Goal: Information Seeking & Learning: Learn about a topic

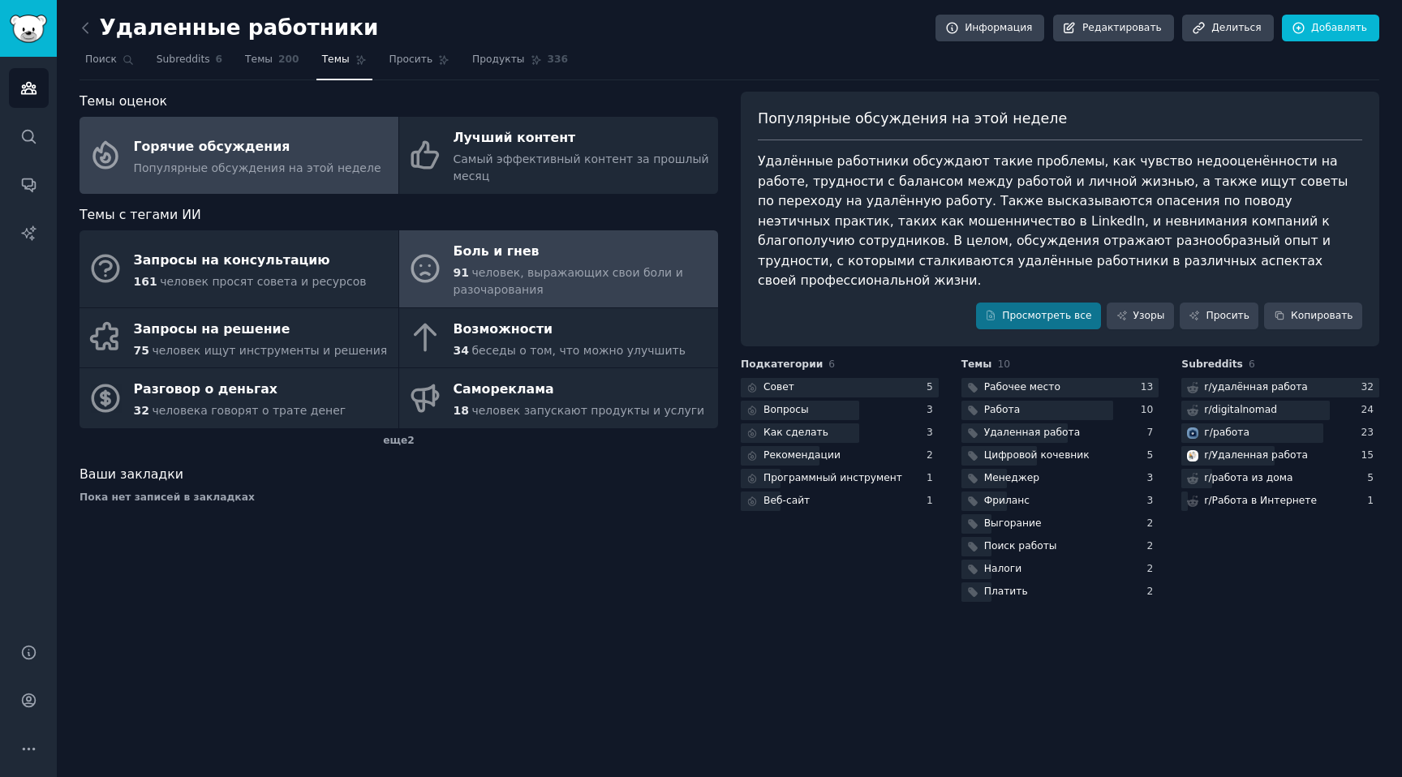
click at [526, 272] on font "человек, выражающих свои боли и разочарования" at bounding box center [568, 281] width 230 height 30
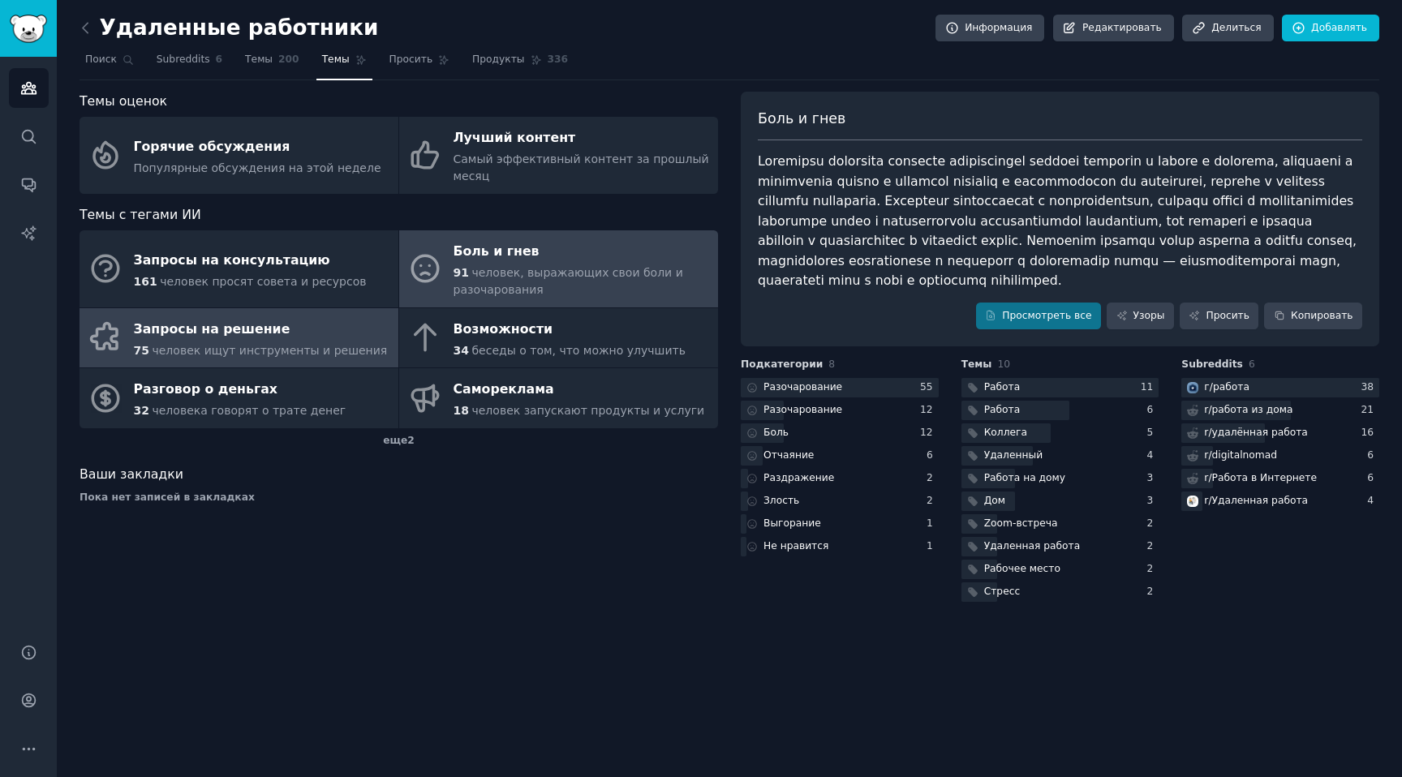
click at [305, 336] on div "Запросы на решение" at bounding box center [261, 329] width 254 height 26
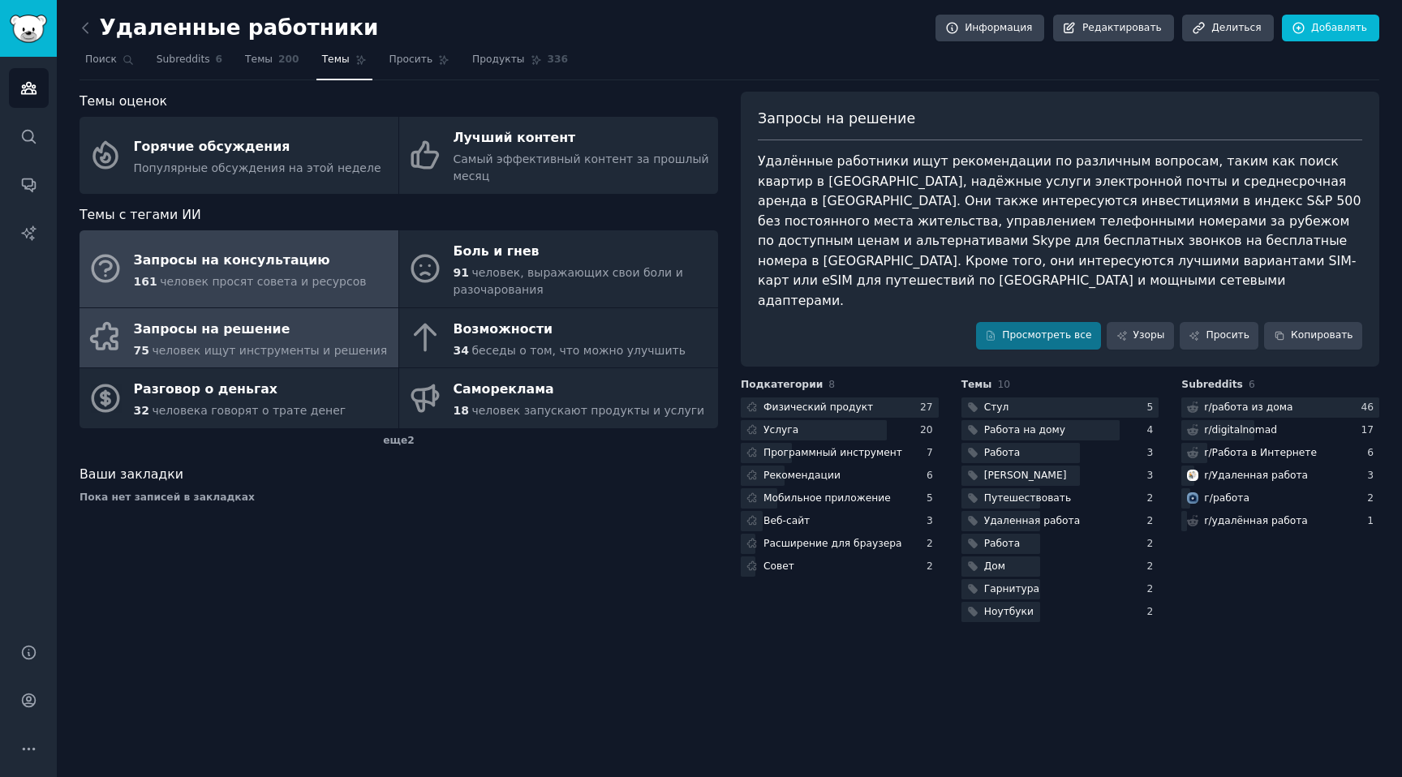
click at [245, 278] on font "человек просят совета и ресурсов" at bounding box center [263, 281] width 206 height 13
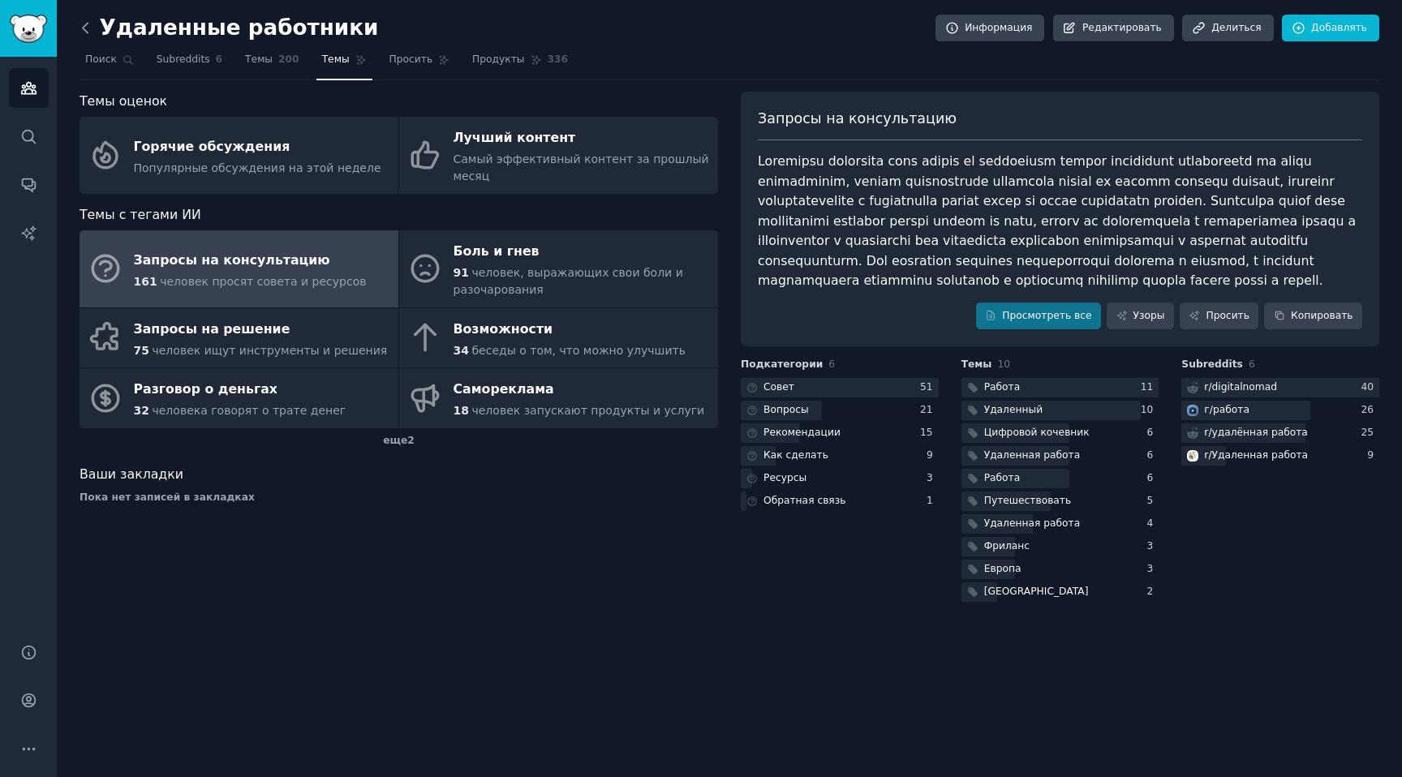
click at [92, 31] on icon at bounding box center [85, 27] width 17 height 17
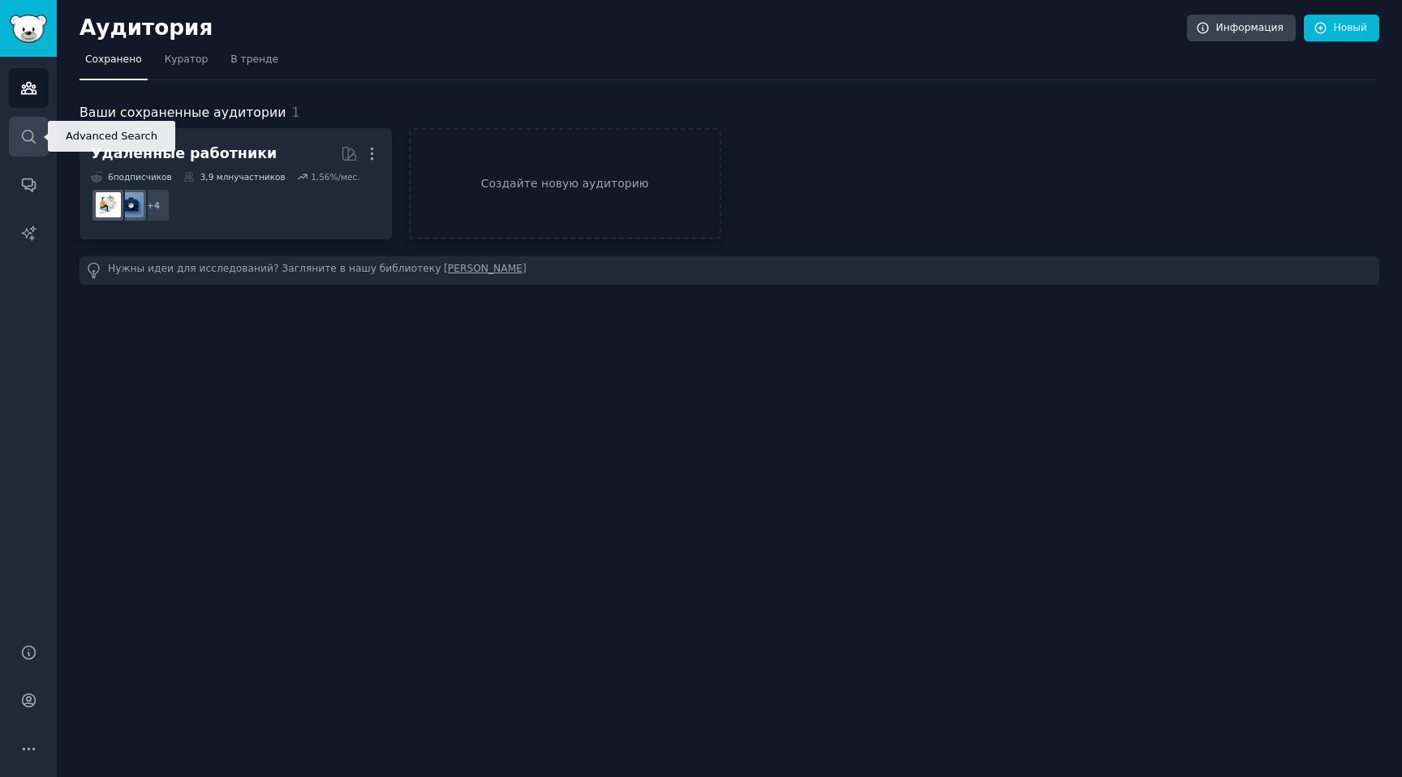
click at [32, 135] on icon "Боковая панель" at bounding box center [28, 136] width 13 height 13
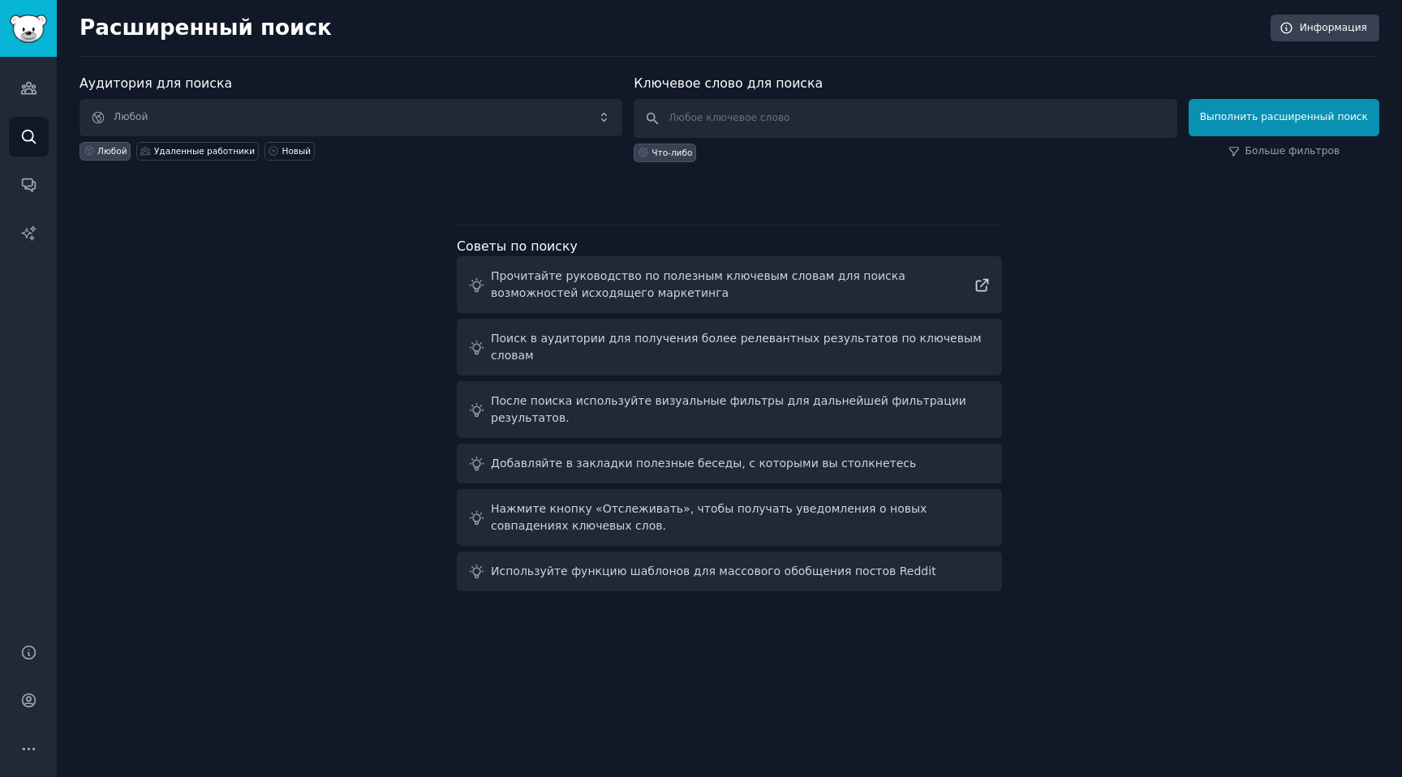
click at [206, 272] on div "Аудитория для поиска Любой Любой Удаленные работники [GEOGRAPHIC_DATA] слово дл…" at bounding box center [728, 336] width 1299 height 524
click at [211, 280] on div "Аудитория для поиска Любой Любой Удаленные работники [GEOGRAPHIC_DATA] слово дл…" at bounding box center [728, 336] width 1299 height 524
click at [31, 88] on icon "Боковая панель" at bounding box center [28, 87] width 17 height 17
